Goal: Task Accomplishment & Management: Manage account settings

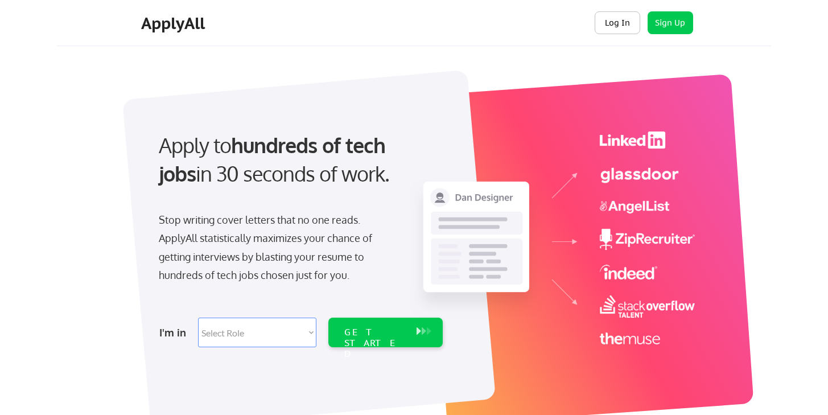
click at [608, 19] on button "Log In" at bounding box center [618, 22] width 46 height 23
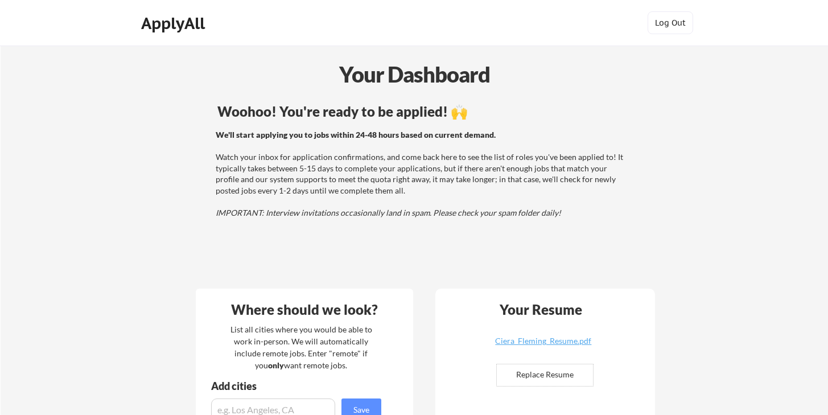
click at [440, 208] on em "IMPORTANT: Interview invitations occasionally land in spam. Please check your s…" at bounding box center [389, 213] width 346 height 10
